Goal: Task Accomplishment & Management: Manage account settings

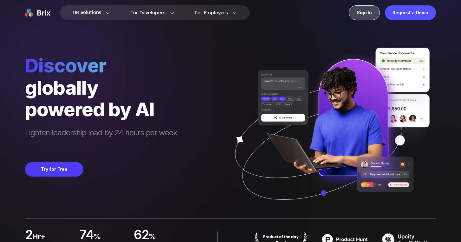
click at [359, 17] on div "Sign In" at bounding box center [364, 12] width 31 height 15
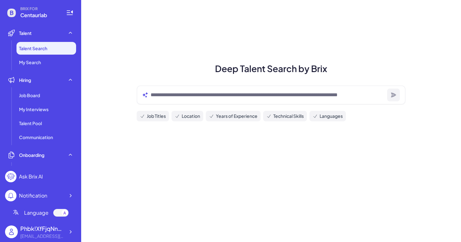
click at [185, 100] on div at bounding box center [271, 94] width 269 height 19
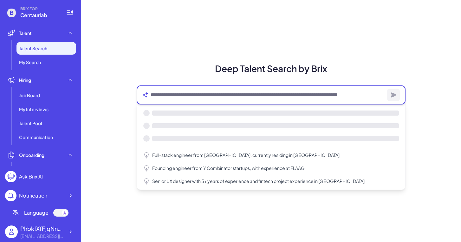
click at [177, 97] on textarea at bounding box center [268, 95] width 234 height 8
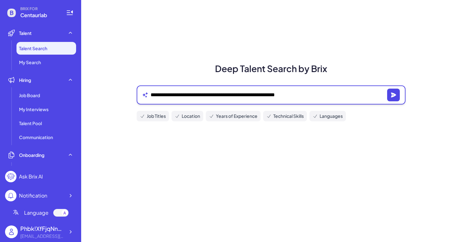
type textarea "**********"
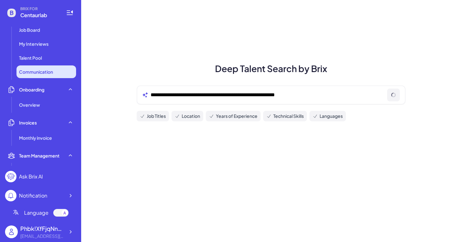
scroll to position [77, 0]
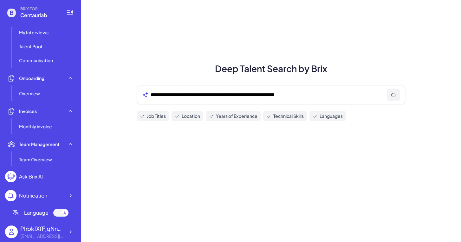
click at [38, 215] on span "Language" at bounding box center [36, 213] width 24 height 8
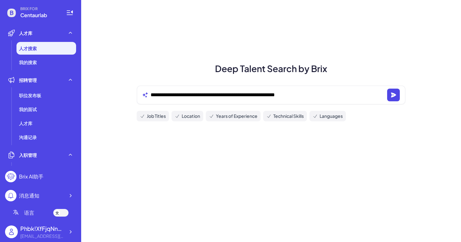
click at [59, 214] on div at bounding box center [57, 212] width 6 height 6
click at [58, 214] on div at bounding box center [60, 213] width 15 height 8
click at [58, 214] on icon at bounding box center [57, 213] width 2 height 2
click at [63, 216] on div at bounding box center [60, 213] width 15 height 8
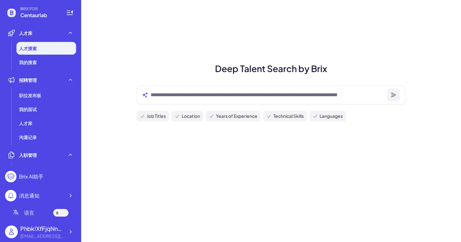
click at [63, 216] on div at bounding box center [60, 213] width 15 height 8
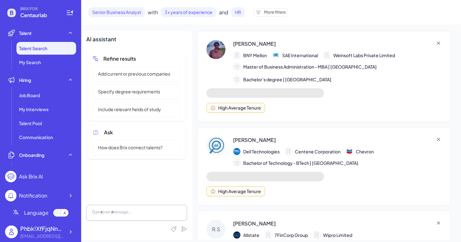
click at [269, 8] on div "Senior Business Analyst with 3 + years of experience and HR More filters" at bounding box center [187, 12] width 199 height 10
click at [272, 12] on span "More filters" at bounding box center [275, 12] width 22 height 6
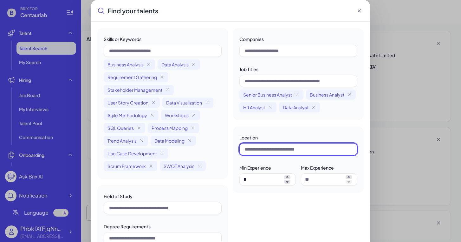
click at [276, 149] on input "text" at bounding box center [298, 149] width 118 height 12
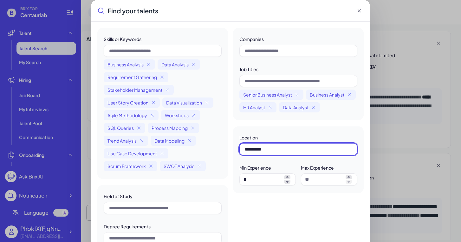
type input "**********"
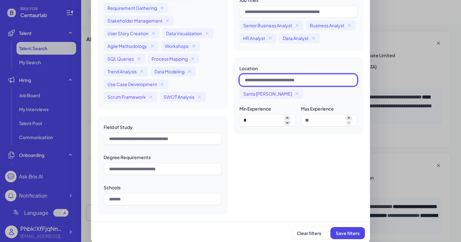
scroll to position [72, 0]
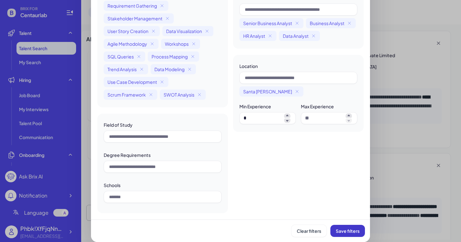
click at [345, 231] on span "Save filters" at bounding box center [348, 231] width 24 height 6
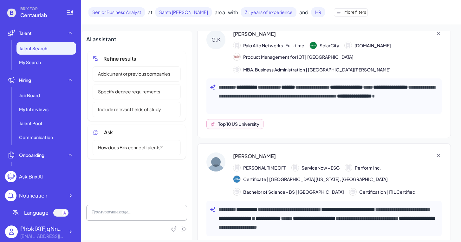
scroll to position [0, 0]
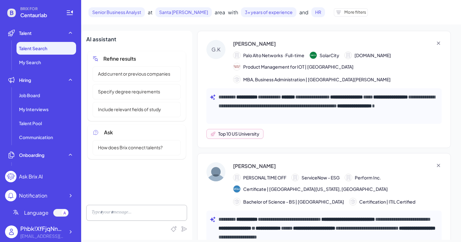
click at [371, 125] on div "**********" at bounding box center [324, 89] width 254 height 117
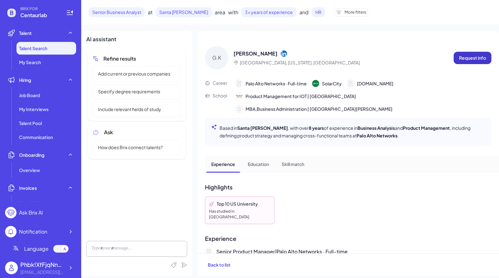
click at [461, 56] on p "Request info" at bounding box center [472, 58] width 27 height 7
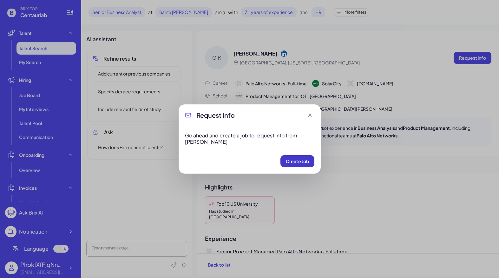
click at [289, 161] on span "Create Job" at bounding box center [297, 161] width 23 height 6
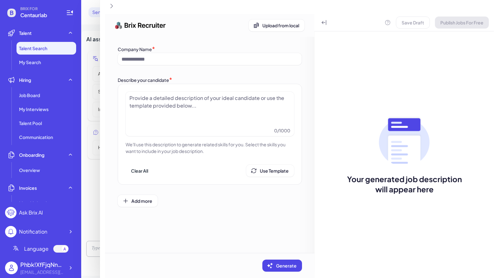
type input "**********"
click at [213, 110] on div at bounding box center [209, 110] width 161 height 32
click at [191, 106] on div at bounding box center [209, 110] width 161 height 32
click at [184, 202] on icon at bounding box center [184, 203] width 6 height 6
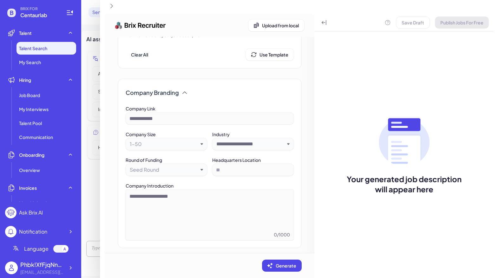
scroll to position [29, 0]
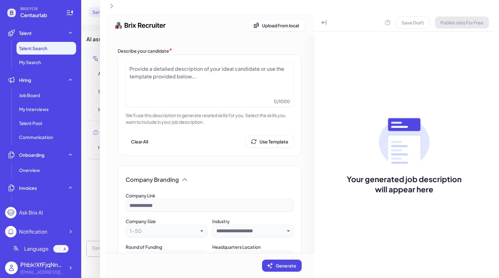
click at [184, 179] on icon at bounding box center [184, 179] width 6 height 6
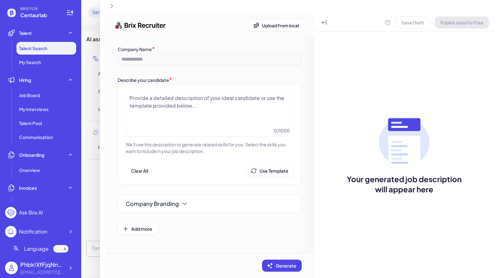
click at [157, 105] on div at bounding box center [209, 110] width 161 height 32
click at [199, 104] on div at bounding box center [209, 110] width 161 height 32
click at [276, 172] on span "Use Template" at bounding box center [273, 171] width 29 height 6
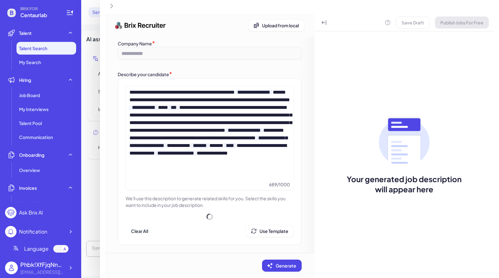
scroll to position [5, 0]
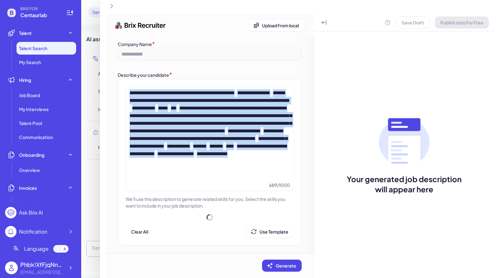
drag, startPoint x: 183, startPoint y: 177, endPoint x: 74, endPoint y: 37, distance: 177.9
click at [74, 37] on div "**********" at bounding box center [249, 139] width 499 height 278
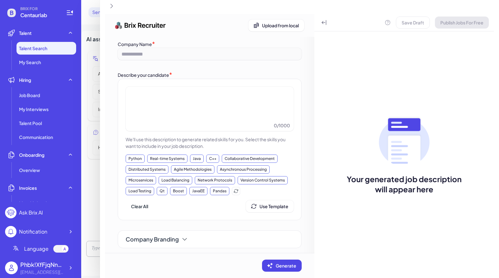
click at [180, 100] on div at bounding box center [209, 105] width 161 height 32
click at [261, 206] on span "Use Template" at bounding box center [273, 206] width 29 height 6
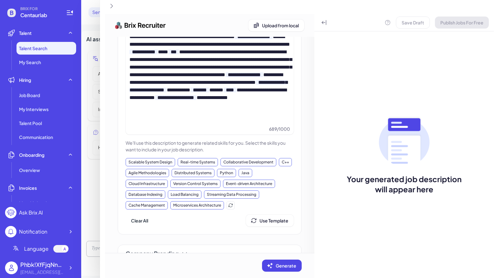
scroll to position [108, 0]
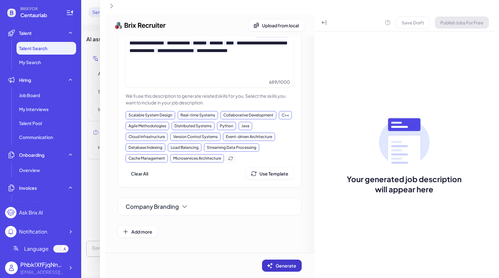
click at [281, 241] on span "Generate" at bounding box center [285, 265] width 21 height 6
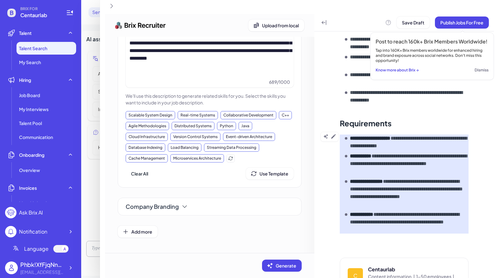
scroll to position [292, 0]
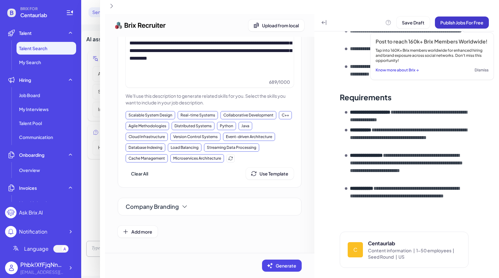
click at [452, 26] on button "Publish Jobs For Free" at bounding box center [462, 22] width 54 height 12
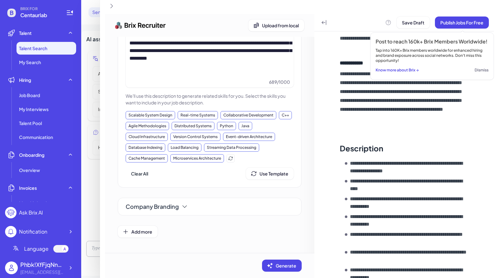
scroll to position [0, 0]
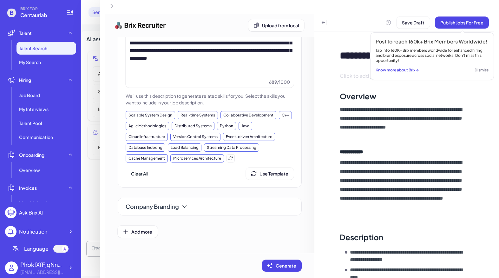
click at [461, 29] on div "Save Draft Publish Jobs For Free" at bounding box center [403, 22] width 179 height 17
click at [461, 22] on span "Publish Jobs For Free" at bounding box center [461, 23] width 43 height 6
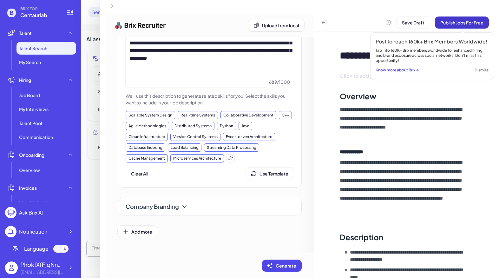
click at [461, 22] on span "Publish Jobs For Free" at bounding box center [461, 23] width 43 height 6
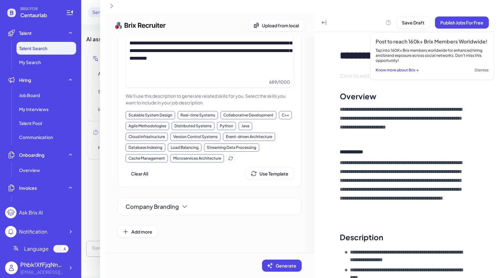
click at [461, 71] on button "Dismiss" at bounding box center [481, 70] width 14 height 9
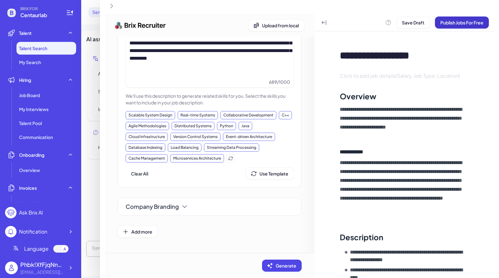
click at [461, 23] on span "Publish Jobs For Free" at bounding box center [461, 23] width 43 height 6
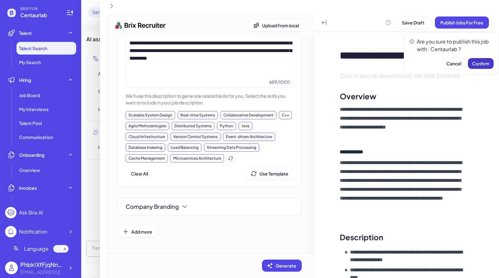
click at [461, 62] on span "Confirm" at bounding box center [480, 64] width 17 height 6
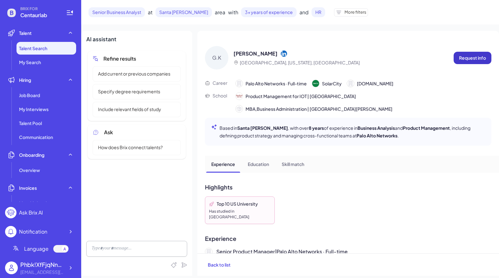
click at [461, 60] on p "Request info" at bounding box center [472, 58] width 27 height 7
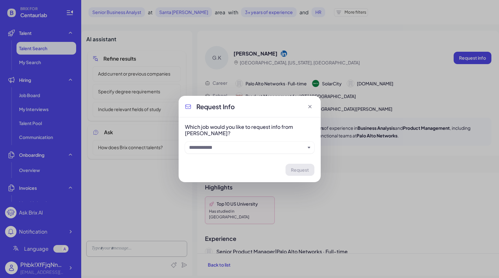
click at [253, 152] on div at bounding box center [249, 147] width 129 height 12
click at [240, 151] on input "text" at bounding box center [247, 148] width 116 height 8
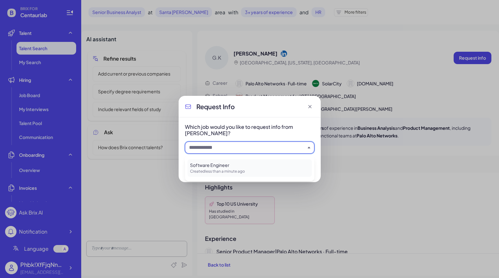
click at [221, 171] on p "Created less than a minute ago" at bounding box center [249, 171] width 119 height 6
type input "**********"
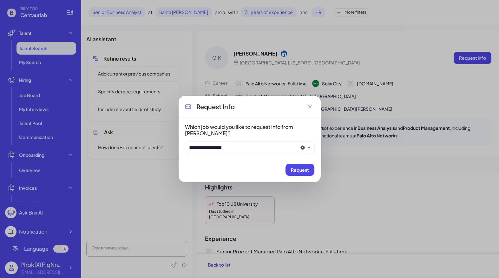
click at [308, 106] on icon at bounding box center [310, 106] width 6 height 6
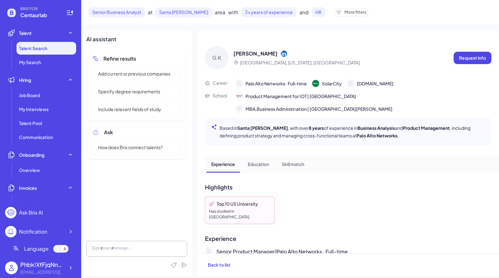
click at [134, 15] on span "Senior Business Analyst" at bounding box center [116, 12] width 56 height 10
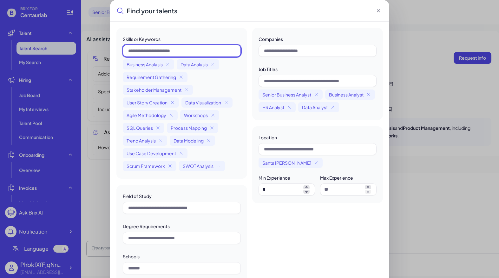
click at [182, 53] on input "text" at bounding box center [182, 51] width 118 height 12
type input "**********"
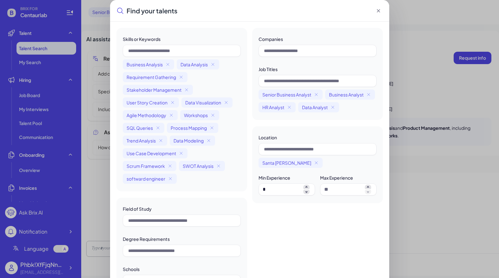
click at [144, 183] on div "softward engineer" at bounding box center [150, 178] width 54 height 10
click at [145, 180] on span "softward engineer" at bounding box center [145, 178] width 39 height 6
click at [153, 180] on span "softward engineer" at bounding box center [145, 178] width 39 height 6
click at [157, 178] on span "softward engineer" at bounding box center [145, 178] width 39 height 6
click at [378, 9] on icon at bounding box center [378, 11] width 6 height 6
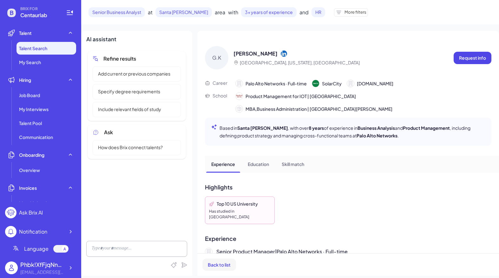
click at [219, 241] on span "Back to list" at bounding box center [219, 264] width 23 height 6
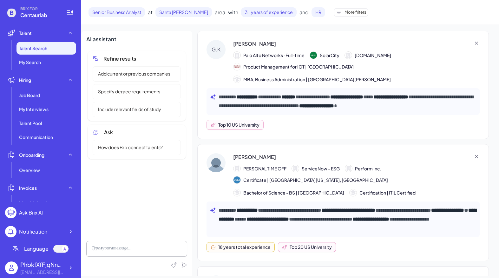
click at [336, 14] on icon at bounding box center [338, 12] width 4 height 3
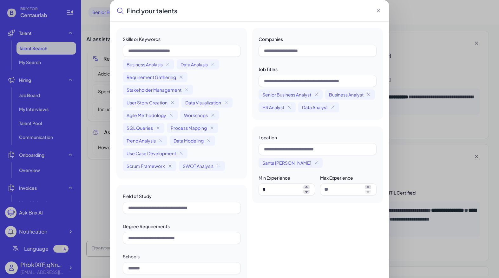
click at [376, 12] on icon at bounding box center [378, 11] width 6 height 6
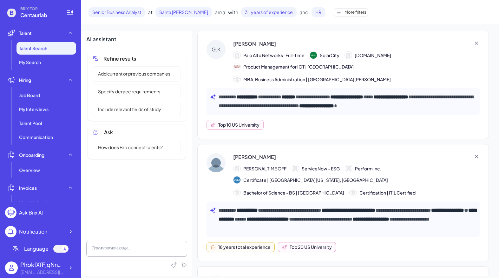
click at [48, 48] on li "Talent Search" at bounding box center [46, 48] width 60 height 13
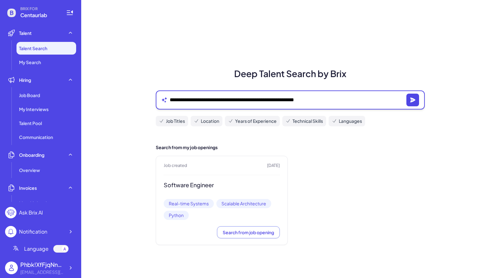
drag, startPoint x: 224, startPoint y: 99, endPoint x: 94, endPoint y: 99, distance: 130.0
click at [94, 99] on div "**********" at bounding box center [289, 139] width 417 height 278
type textarea "**********"
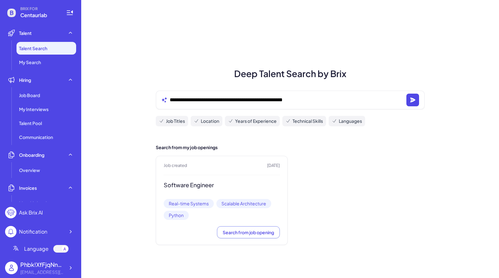
click at [410, 106] on div "**********" at bounding box center [290, 99] width 269 height 19
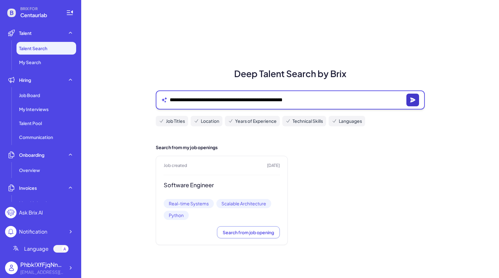
click at [411, 101] on icon "button" at bounding box center [412, 99] width 5 height 5
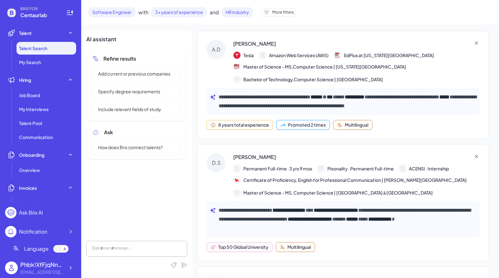
click at [438, 43] on div "[PERSON_NAME]" at bounding box center [356, 44] width 246 height 8
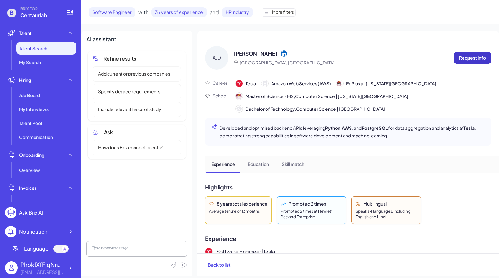
click at [461, 59] on p "Request info" at bounding box center [472, 58] width 27 height 7
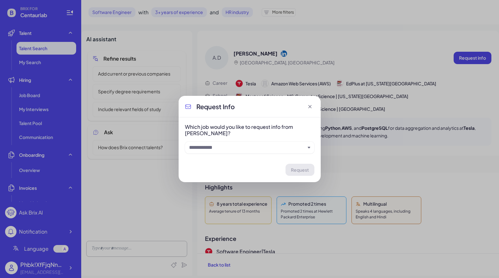
click at [262, 149] on input "text" at bounding box center [247, 148] width 116 height 8
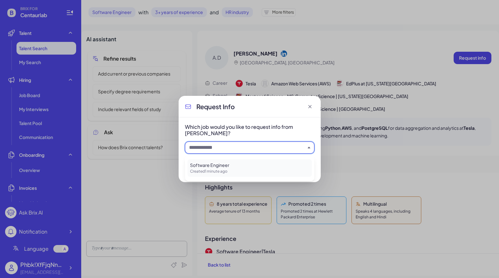
click at [216, 171] on p "Created 1 minute ago" at bounding box center [249, 171] width 119 height 6
type input "**********"
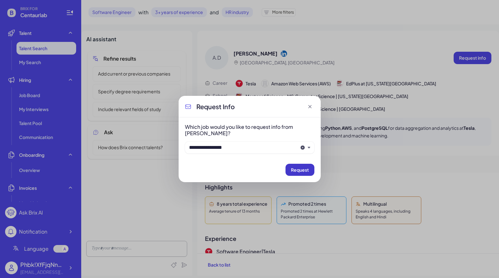
click at [298, 172] on span "Request" at bounding box center [300, 170] width 18 height 6
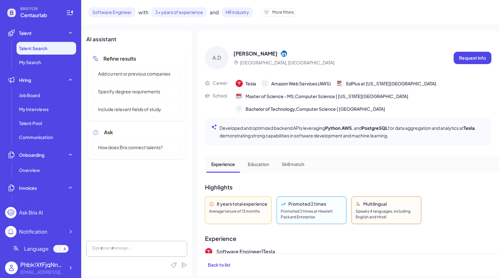
click at [267, 165] on p "Education" at bounding box center [258, 164] width 21 height 7
click at [294, 168] on div "Skill match" at bounding box center [292, 164] width 33 height 16
click at [461, 55] on p "Request info" at bounding box center [472, 58] width 27 height 7
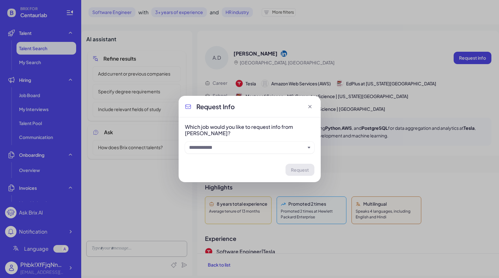
click at [310, 107] on icon at bounding box center [310, 106] width 6 height 6
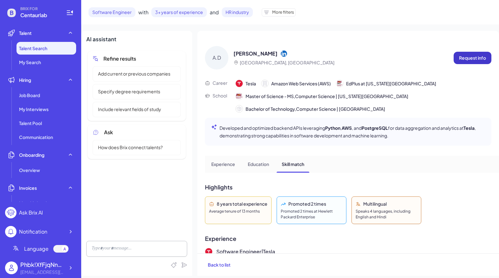
click at [461, 59] on p "Request info" at bounding box center [472, 58] width 27 height 7
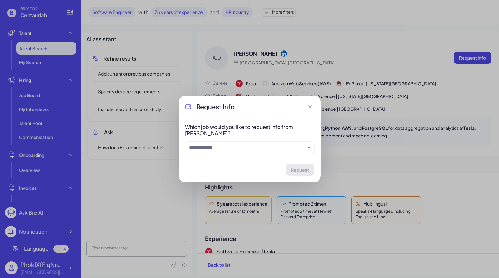
click at [235, 147] on input "text" at bounding box center [247, 148] width 116 height 8
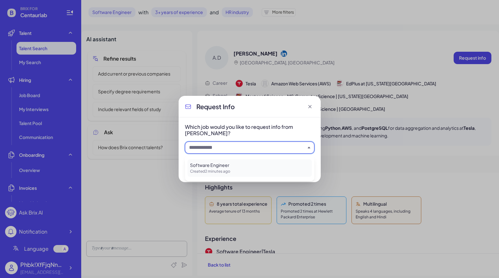
click at [213, 172] on p "Created 2 minutes ago" at bounding box center [249, 171] width 119 height 6
type input "**********"
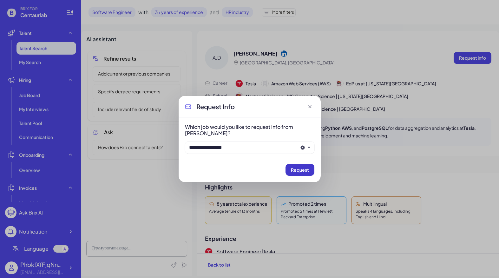
click at [296, 171] on span "Request" at bounding box center [300, 170] width 18 height 6
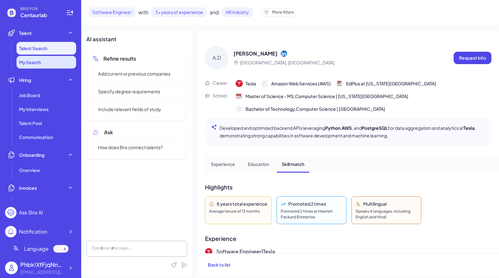
click at [35, 65] on span "My Search" at bounding box center [30, 62] width 22 height 6
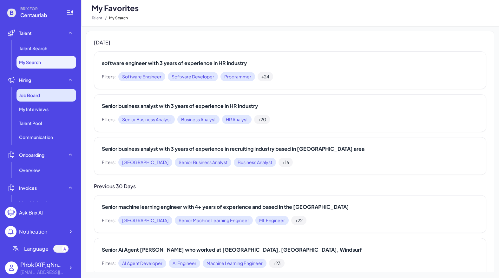
click at [74, 95] on div "Job Board" at bounding box center [46, 95] width 60 height 13
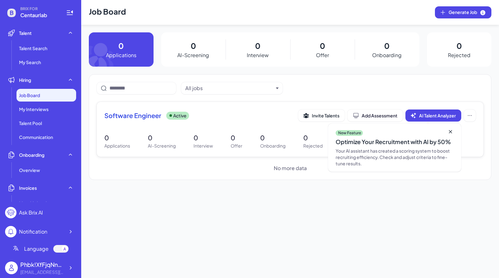
click at [451, 132] on icon at bounding box center [450, 131] width 6 height 6
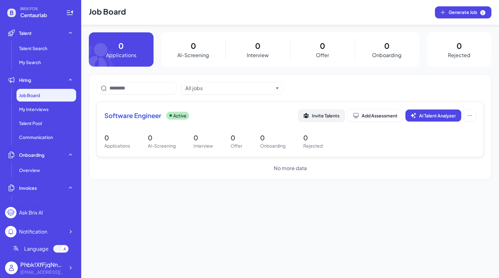
click at [329, 117] on span "Invite Talents" at bounding box center [326, 116] width 28 height 6
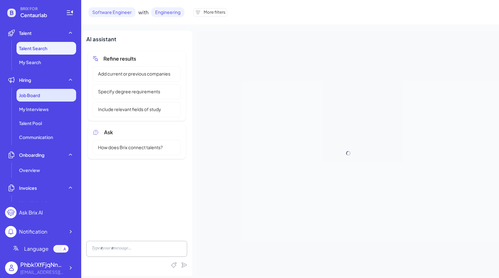
click at [54, 95] on div "Job Board" at bounding box center [46, 95] width 60 height 13
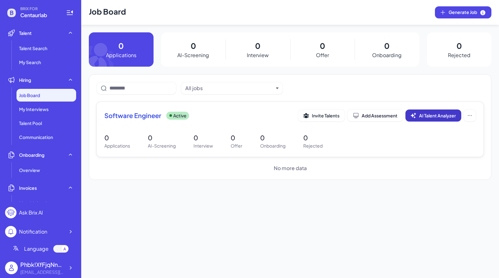
click at [432, 114] on span "AI Talent Analyzer" at bounding box center [437, 116] width 37 height 6
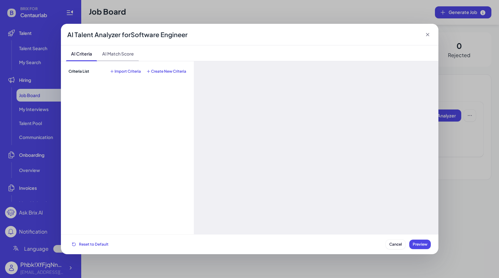
click at [128, 56] on span "AI Match Score" at bounding box center [118, 53] width 42 height 16
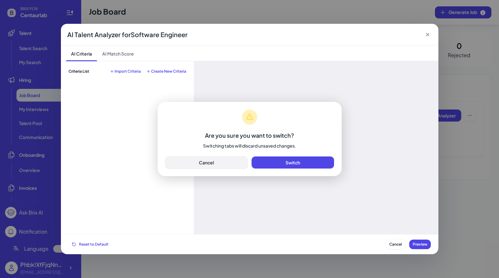
click at [226, 163] on button "Cancel" at bounding box center [206, 162] width 82 height 12
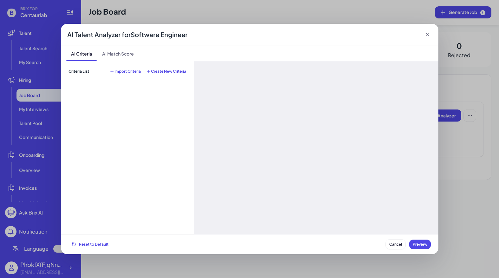
click at [130, 73] on span "Import Criteria" at bounding box center [127, 71] width 26 height 5
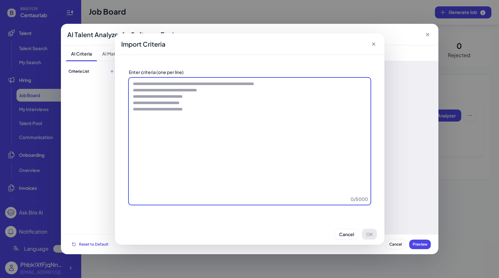
click at [236, 90] on textarea at bounding box center [250, 141] width 242 height 127
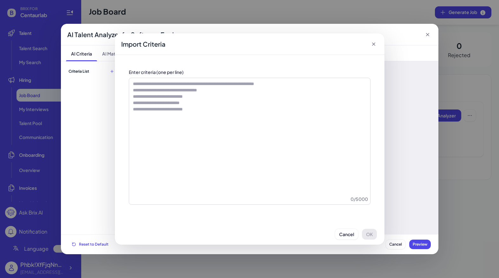
click at [371, 44] on icon at bounding box center [373, 44] width 6 height 6
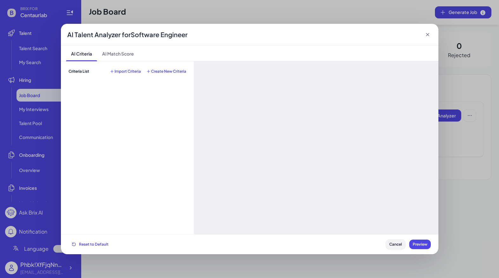
click at [393, 241] on span "Cancel" at bounding box center [395, 244] width 13 height 5
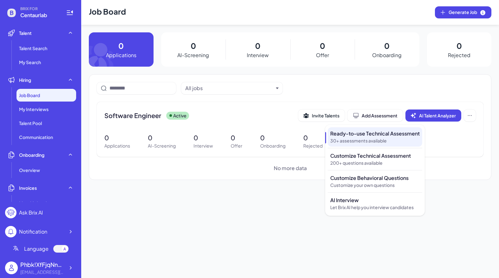
click at [382, 130] on p "Ready-to-use Technical Assessment" at bounding box center [374, 134] width 89 height 8
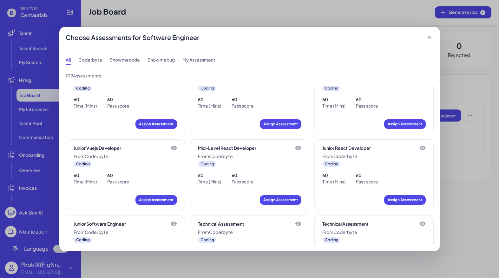
scroll to position [812, 0]
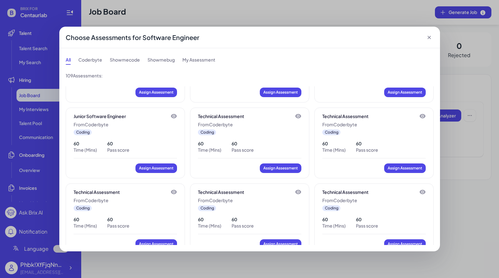
click at [92, 62] on div "Coderbyte" at bounding box center [90, 60] width 24 height 10
click at [124, 61] on div "Showmecode" at bounding box center [124, 60] width 30 height 10
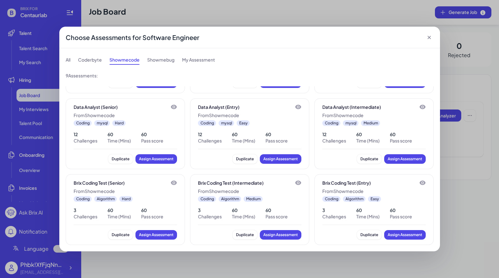
scroll to position [64, 0]
click at [157, 59] on div "Showmebug" at bounding box center [160, 60] width 27 height 10
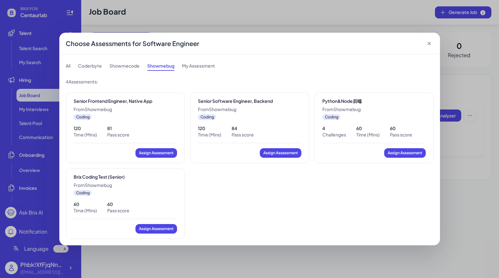
scroll to position [0, 0]
click at [196, 65] on div "My Assessment" at bounding box center [198, 66] width 33 height 10
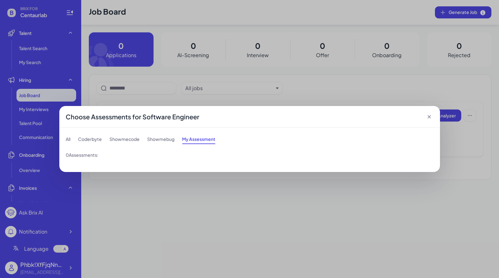
click at [429, 117] on icon at bounding box center [428, 116] width 3 height 3
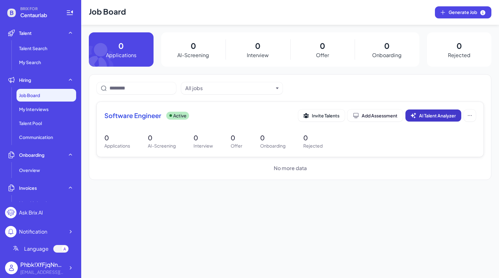
click at [427, 115] on span "AI Talent Analyzer" at bounding box center [437, 116] width 37 height 6
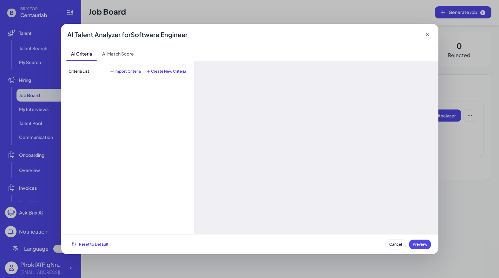
click at [428, 34] on icon at bounding box center [426, 34] width 3 height 3
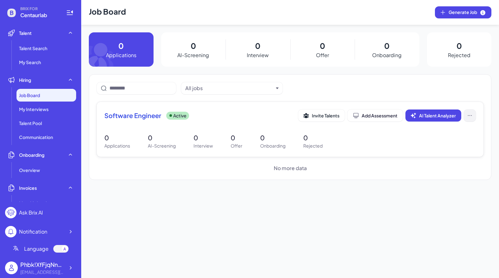
click at [461, 111] on button at bounding box center [469, 115] width 12 height 12
click at [461, 104] on div "Software Engineer Active Invite Talents Add Assessment AI Talent Analyzer 0 App…" at bounding box center [290, 129] width 386 height 55
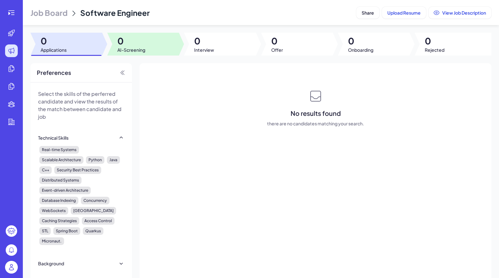
click at [157, 40] on div at bounding box center [143, 44] width 72 height 23
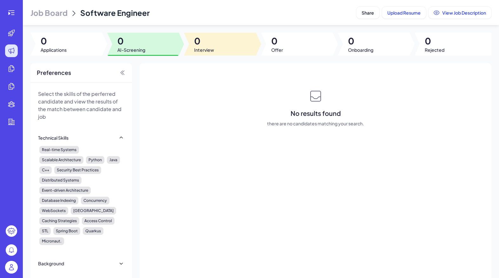
click at [226, 44] on div at bounding box center [220, 44] width 72 height 23
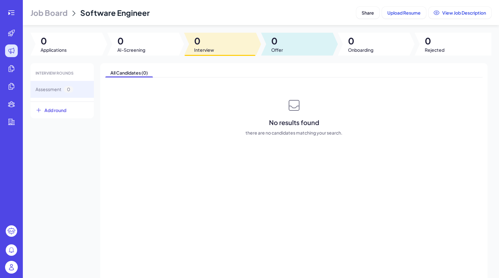
click at [296, 45] on div at bounding box center [297, 44] width 72 height 23
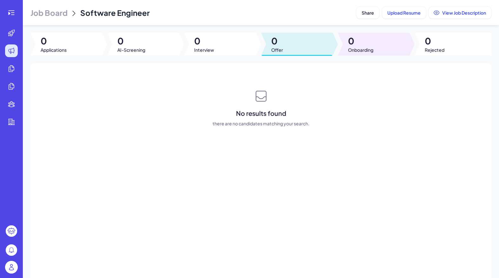
click at [370, 43] on span "0" at bounding box center [360, 40] width 25 height 11
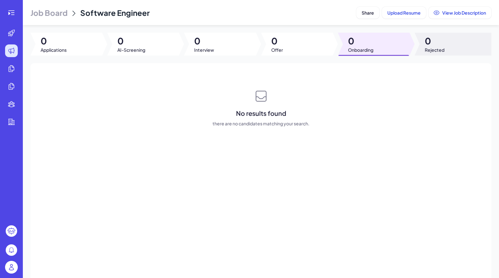
click at [450, 43] on div at bounding box center [452, 44] width 77 height 23
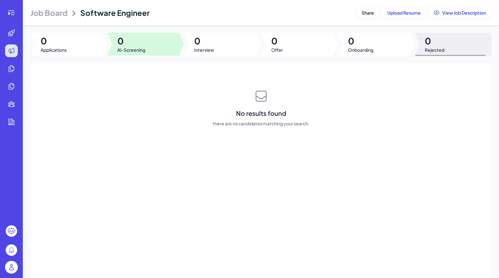
click at [138, 42] on span "0" at bounding box center [131, 40] width 28 height 11
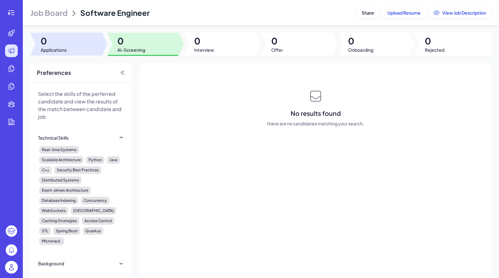
click at [88, 47] on div at bounding box center [66, 44] width 72 height 23
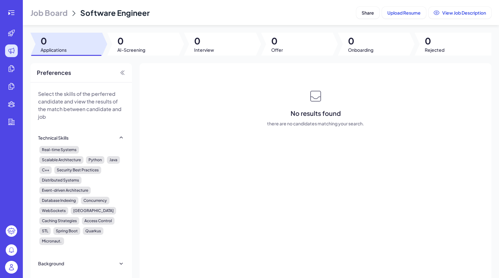
click at [61, 13] on span "Job Board" at bounding box center [48, 13] width 37 height 10
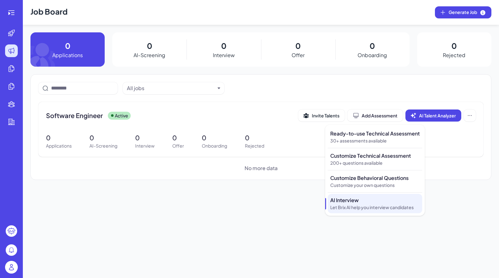
click at [355, 199] on p "AI Interview" at bounding box center [374, 200] width 89 height 8
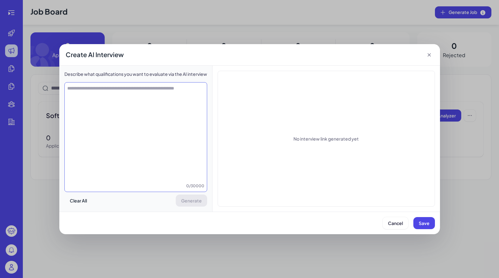
click at [158, 102] on textarea at bounding box center [136, 134] width 142 height 98
type textarea "**********"
click at [194, 201] on span "Generate" at bounding box center [192, 200] width 21 height 6
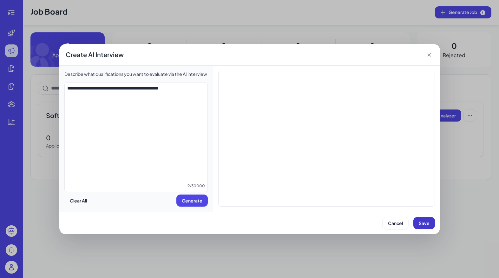
click at [423, 222] on span "Save" at bounding box center [423, 223] width 11 height 6
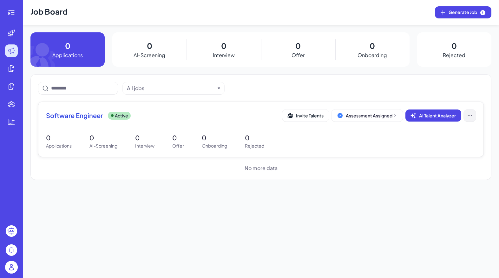
click at [461, 115] on button at bounding box center [469, 115] width 12 height 12
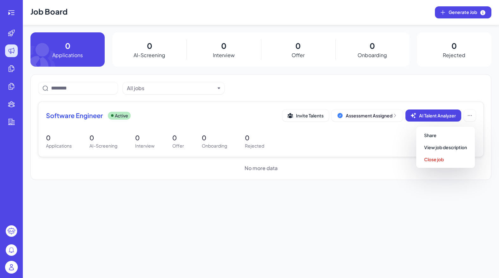
click at [345, 149] on div "Software Engineer Active Invite Talents Assessment Assigned AI Talent Analyzer …" at bounding box center [260, 129] width 445 height 55
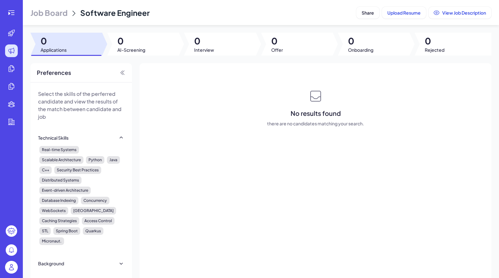
click at [13, 52] on icon at bounding box center [12, 51] width 8 height 8
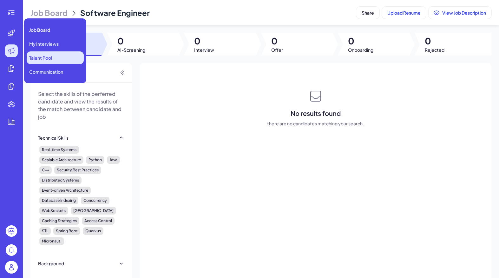
click at [64, 56] on li "Talent Pool" at bounding box center [55, 57] width 57 height 13
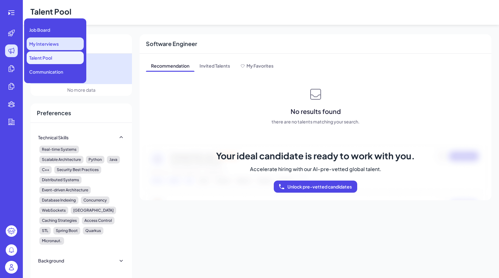
click at [59, 38] on div "My Interviews" at bounding box center [55, 43] width 57 height 13
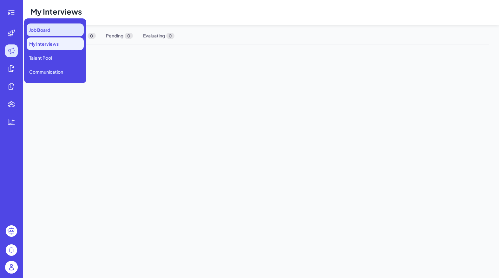
click at [58, 32] on div "Job Board" at bounding box center [55, 29] width 57 height 13
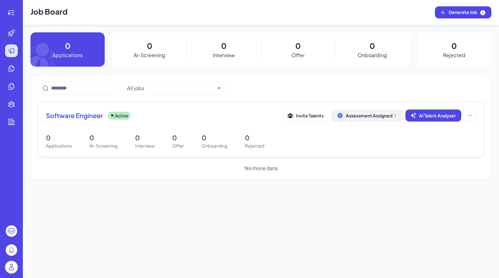
click at [364, 119] on button "Assessment Assigned" at bounding box center [366, 115] width 71 height 12
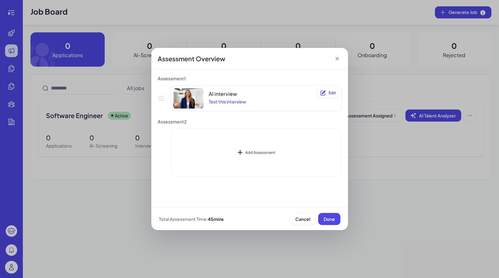
click at [337, 59] on icon at bounding box center [337, 58] width 6 height 6
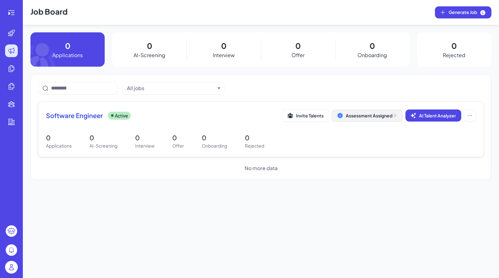
click at [377, 116] on div "Assessment Assigned" at bounding box center [371, 115] width 52 height 6
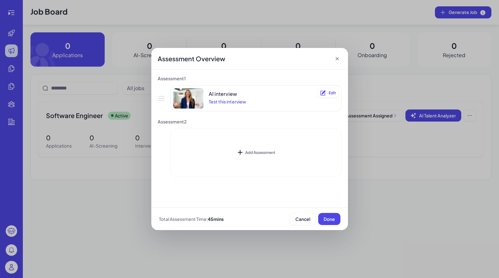
click at [334, 59] on icon at bounding box center [337, 58] width 6 height 6
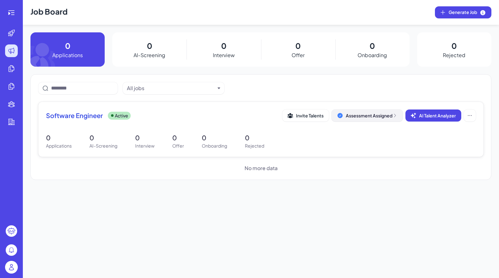
click at [393, 114] on icon at bounding box center [394, 115] width 5 height 5
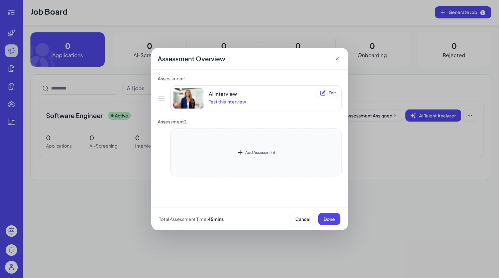
click at [288, 157] on div "Add Assessment" at bounding box center [255, 152] width 171 height 48
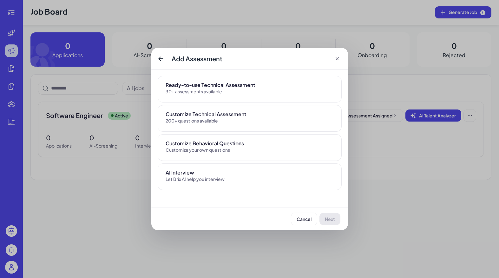
click at [162, 58] on icon at bounding box center [160, 58] width 5 height 4
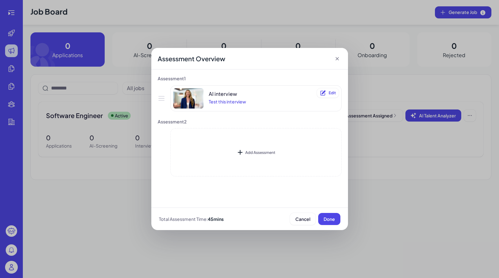
click at [337, 59] on icon at bounding box center [337, 58] width 6 height 6
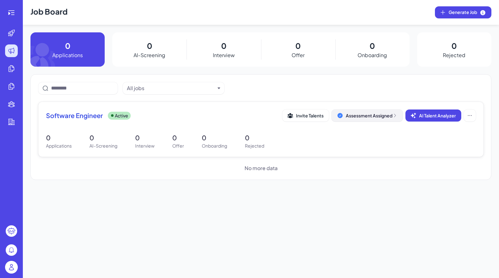
click at [351, 115] on div "Assessment Assigned" at bounding box center [371, 115] width 52 height 6
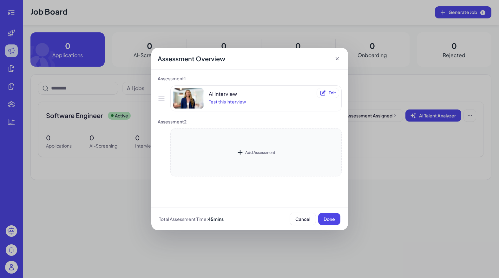
click at [264, 154] on div "Add Assessment" at bounding box center [260, 152] width 30 height 5
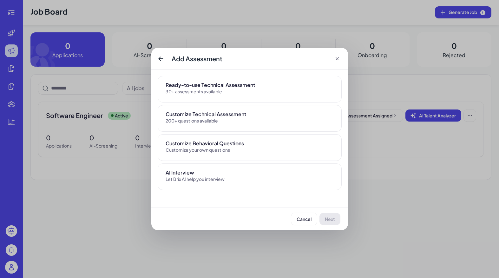
click at [253, 145] on div "Customize Behavioral Questions" at bounding box center [249, 143] width 168 height 8
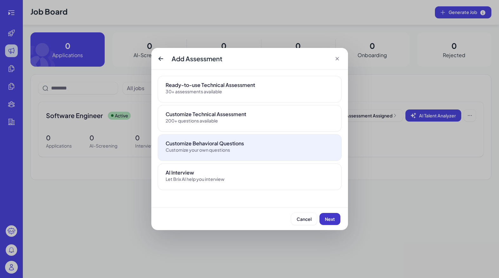
click at [332, 216] on span "Next" at bounding box center [330, 219] width 10 height 6
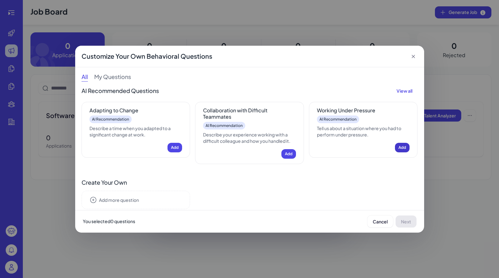
click at [403, 146] on span "Add" at bounding box center [402, 147] width 8 height 5
click at [289, 154] on span "Add" at bounding box center [289, 153] width 8 height 5
click at [171, 148] on span "Add" at bounding box center [175, 147] width 8 height 5
click at [407, 221] on span "Next" at bounding box center [406, 221] width 10 height 6
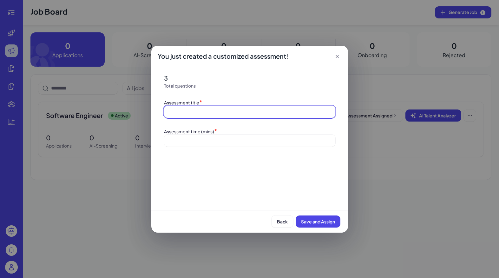
click at [252, 109] on input at bounding box center [249, 112] width 171 height 12
type input "**********"
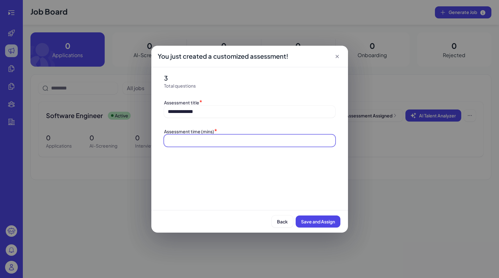
click at [236, 140] on input at bounding box center [248, 141] width 161 height 8
type input "**"
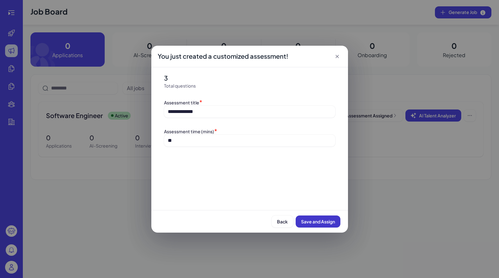
click at [309, 223] on span "Save and Assign" at bounding box center [318, 221] width 34 height 6
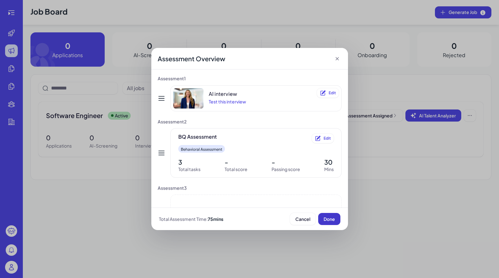
click at [331, 220] on span "Done" at bounding box center [328, 219] width 11 height 6
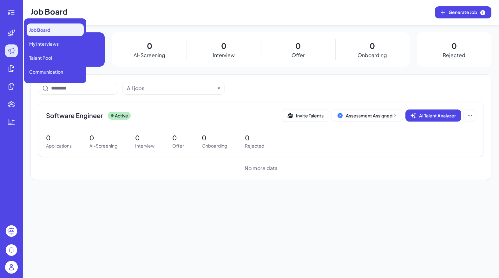
click at [13, 51] on icon at bounding box center [12, 51] width 8 height 8
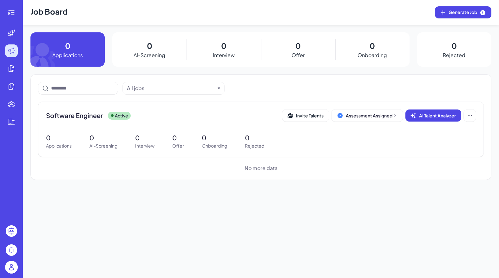
click at [156, 208] on div "Job Board Generate Job 0 Applications 0 AI-Screening 0 Interview 0 Offer 0 Onbo…" at bounding box center [261, 139] width 476 height 278
click at [97, 114] on span "Software Engineer" at bounding box center [74, 115] width 57 height 9
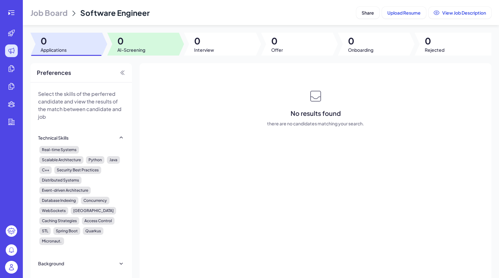
click at [136, 43] on span "0" at bounding box center [131, 40] width 28 height 11
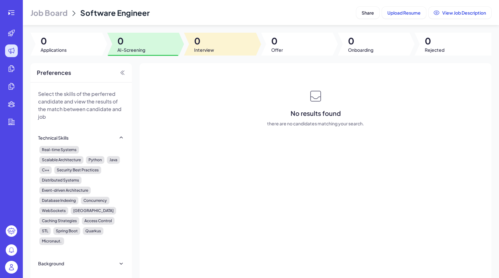
click at [216, 44] on div at bounding box center [220, 44] width 72 height 23
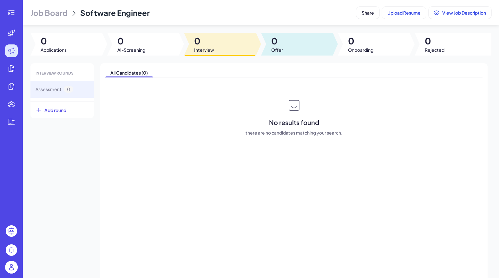
click at [282, 48] on span "Offer" at bounding box center [277, 50] width 12 height 6
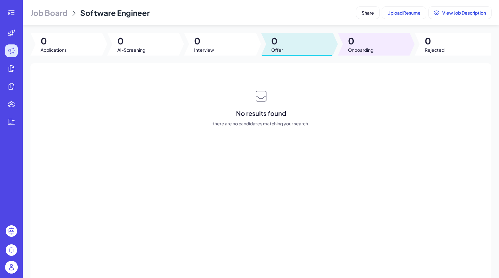
click at [345, 48] on div at bounding box center [374, 44] width 72 height 23
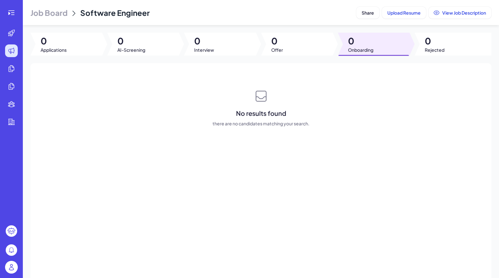
click at [430, 40] on span "0" at bounding box center [434, 40] width 20 height 11
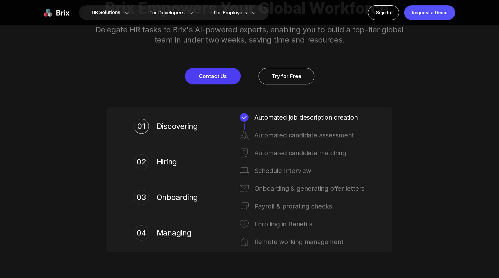
scroll to position [312, 0]
